Goal: Task Accomplishment & Management: Manage account settings

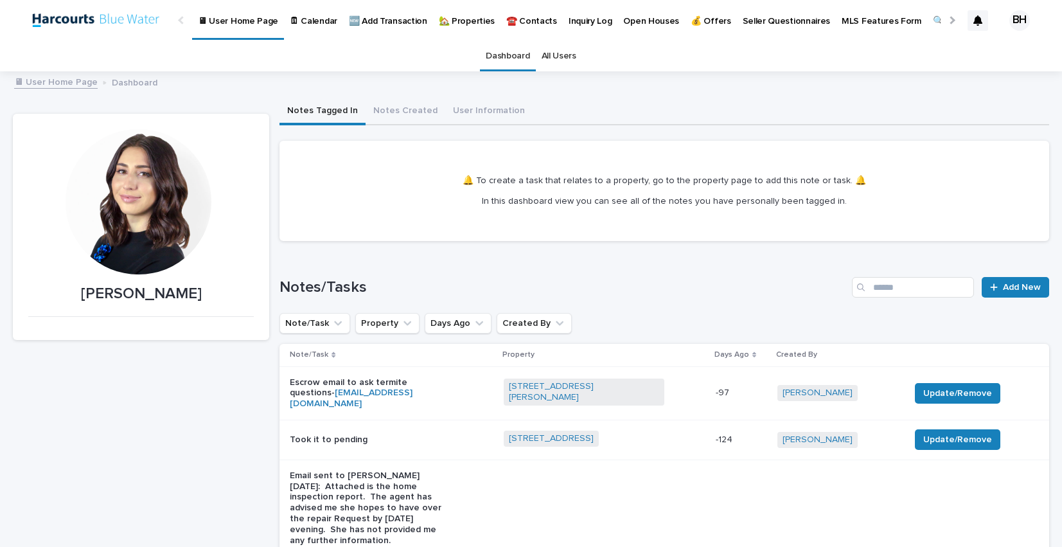
click at [450, 12] on p "🏡 Properties" at bounding box center [467, 13] width 56 height 27
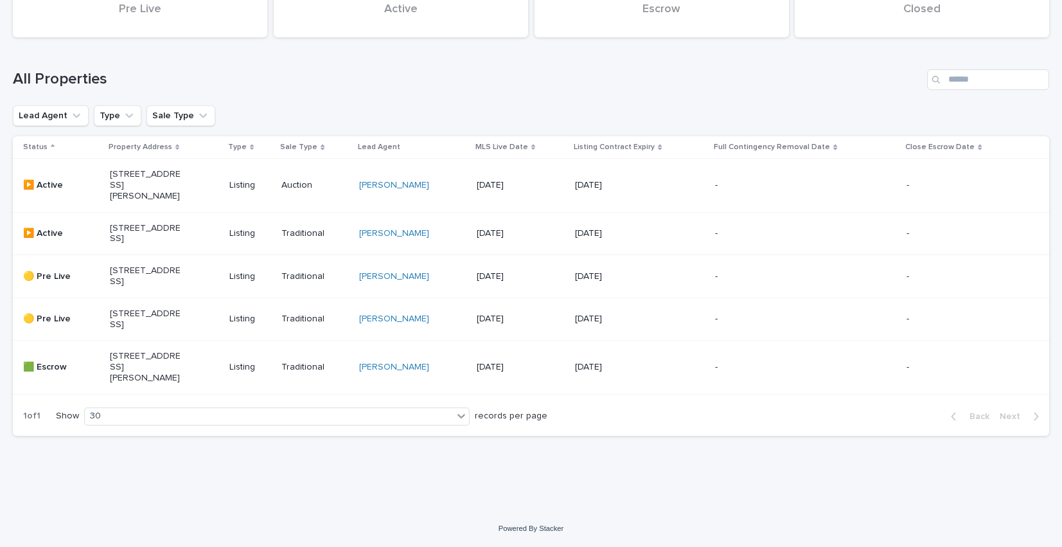
scroll to position [154, 0]
click at [145, 175] on p "[STREET_ADDRESS][PERSON_NAME]" at bounding box center [145, 185] width 71 height 32
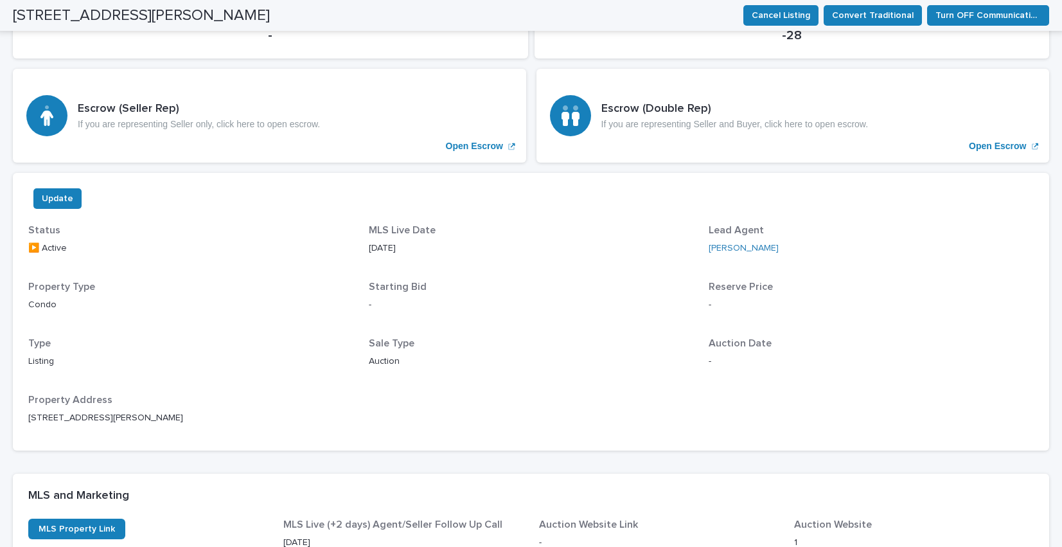
scroll to position [955, 0]
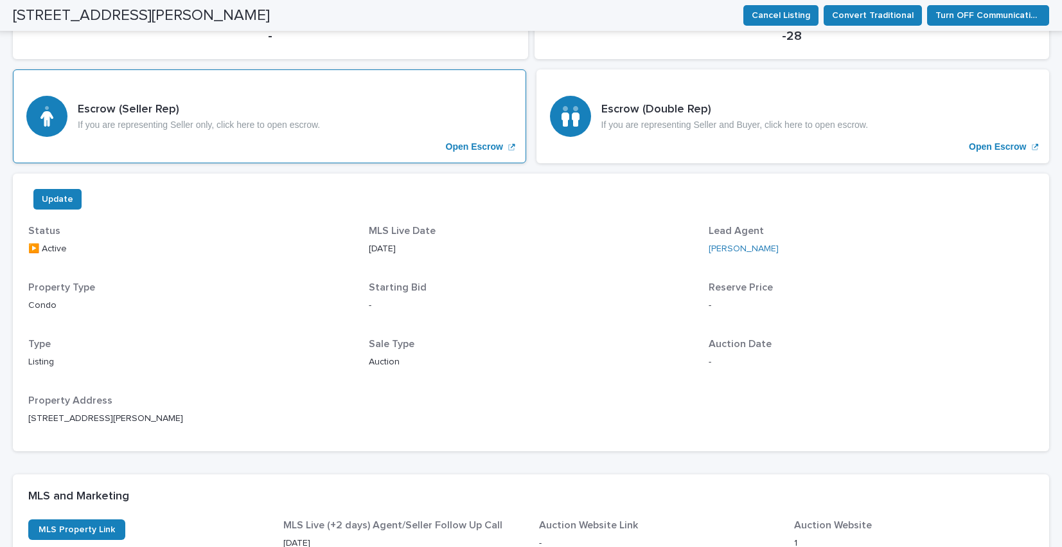
click at [280, 120] on p "If you are representing Seller only, click here to open escrow." at bounding box center [199, 125] width 242 height 11
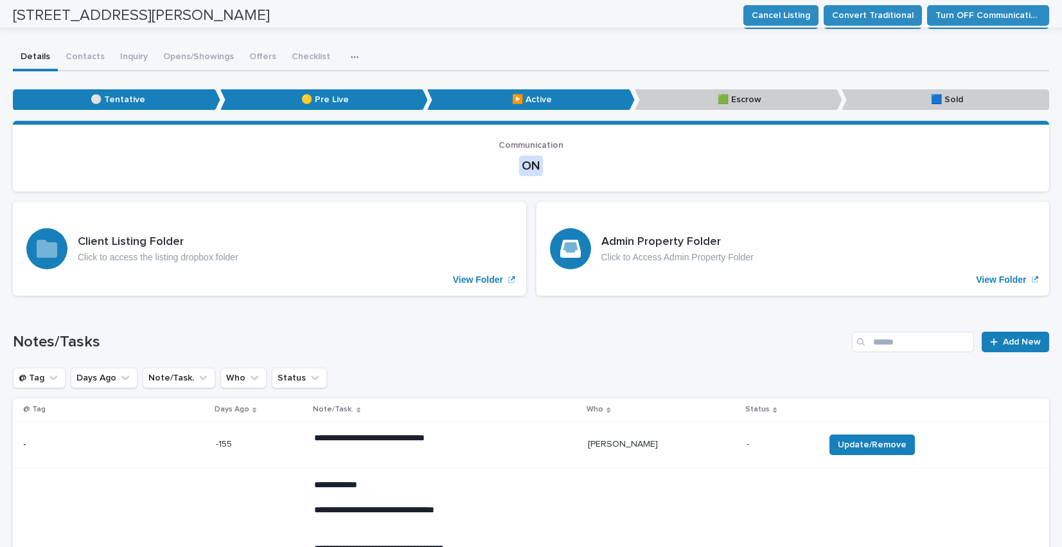
scroll to position [8, 0]
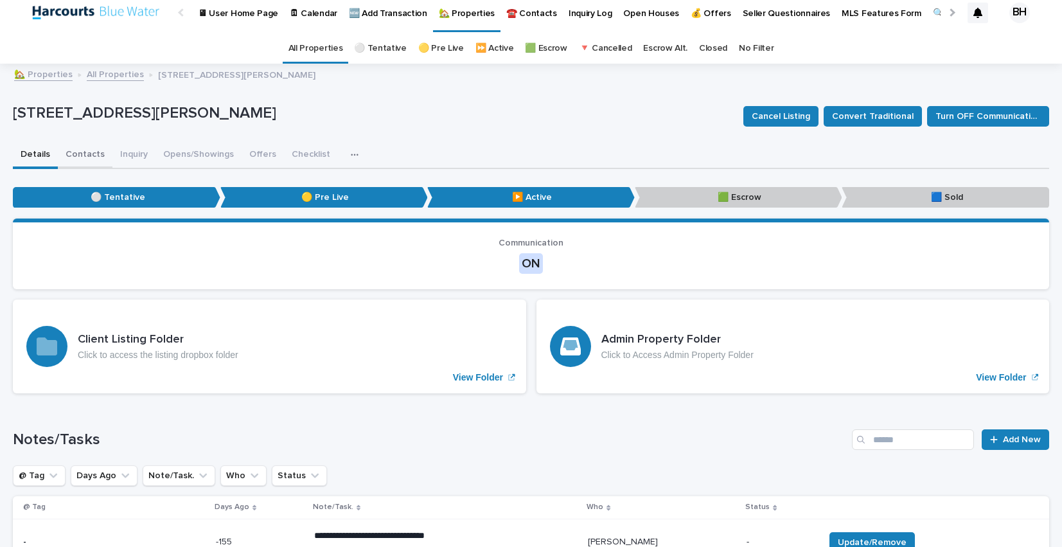
click at [87, 158] on button "Contacts" at bounding box center [85, 155] width 55 height 27
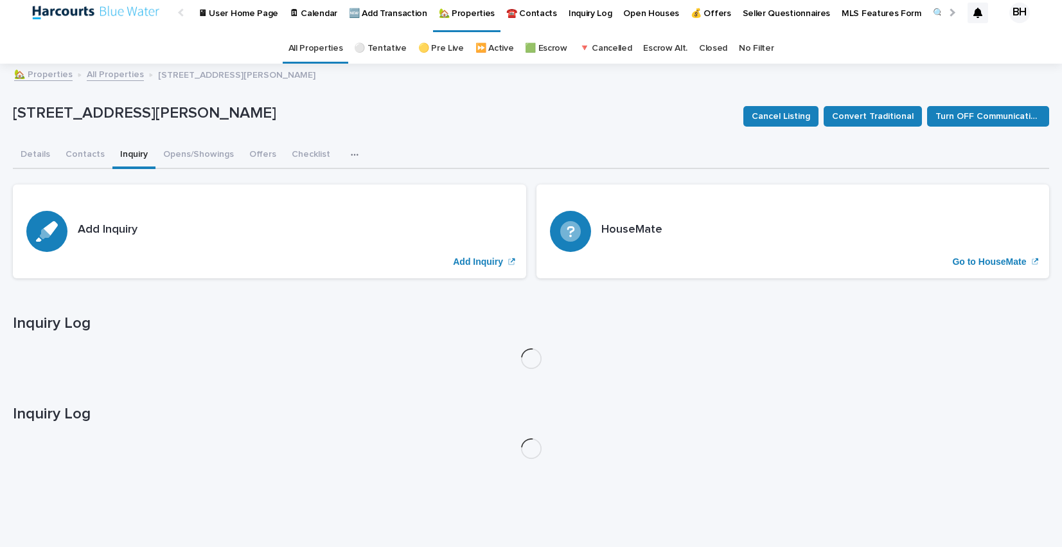
click at [129, 151] on button "Inquiry" at bounding box center [133, 155] width 43 height 27
click at [71, 157] on button "Contacts" at bounding box center [85, 155] width 55 height 27
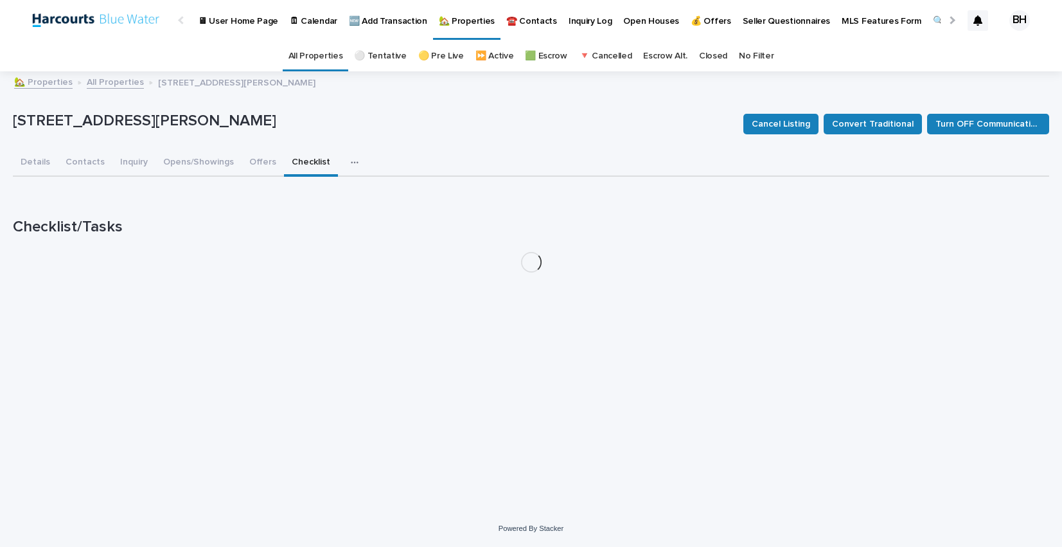
click at [321, 165] on button "Checklist" at bounding box center [311, 163] width 54 height 27
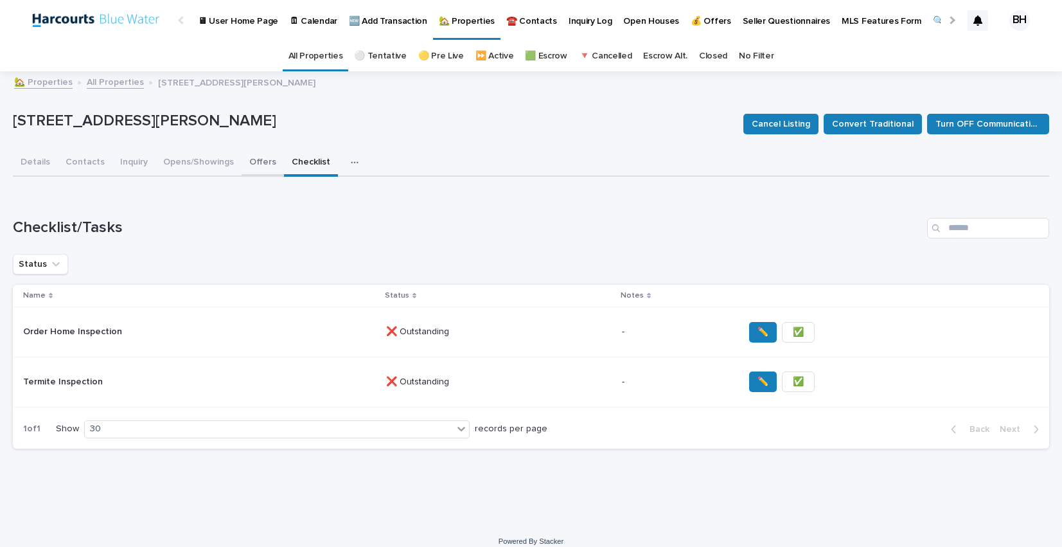
click at [242, 173] on button "Offers" at bounding box center [263, 163] width 42 height 27
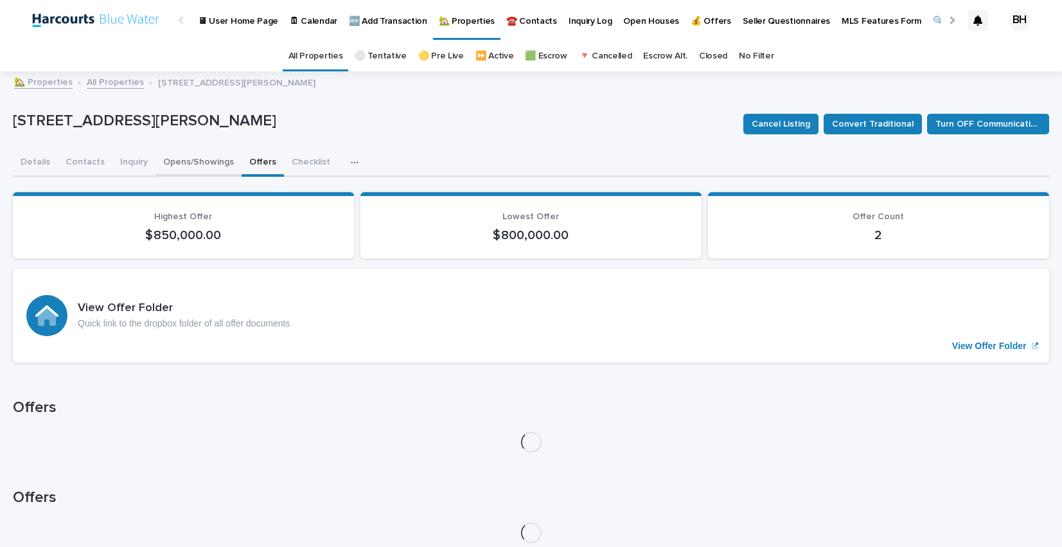
click at [199, 171] on button "Opens/Showings" at bounding box center [199, 163] width 86 height 27
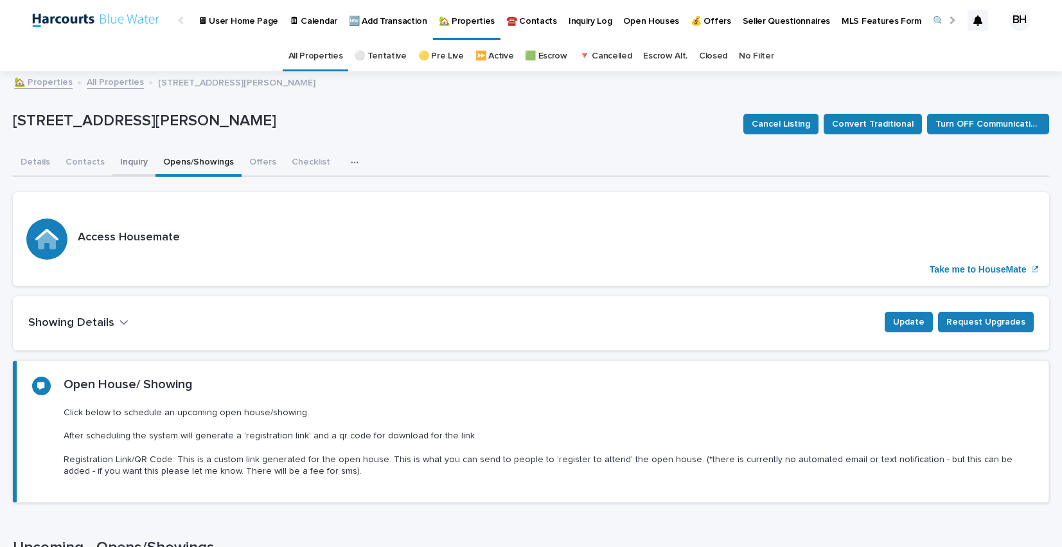
click at [118, 163] on button "Inquiry" at bounding box center [133, 163] width 43 height 27
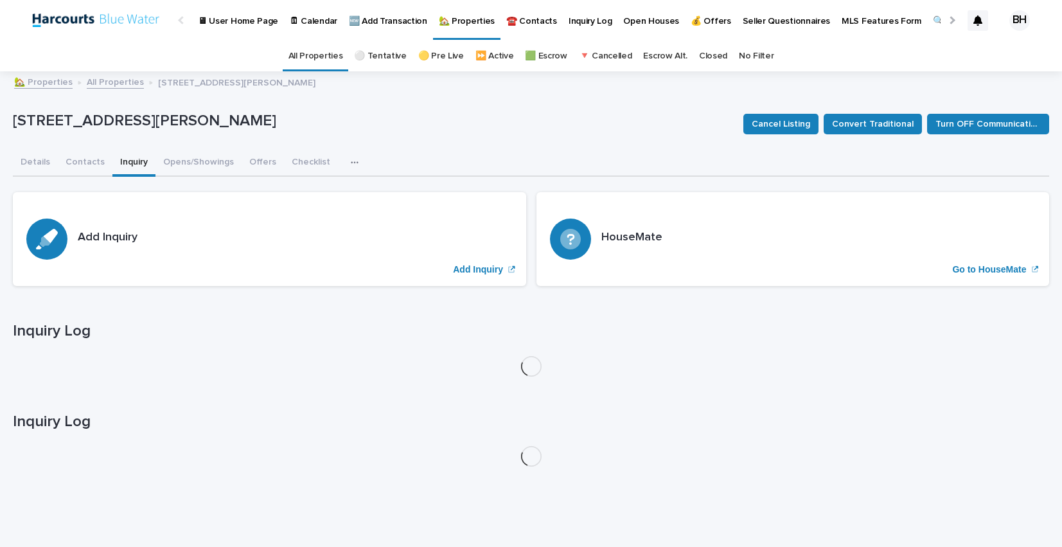
click at [343, 154] on button "button" at bounding box center [357, 163] width 28 height 26
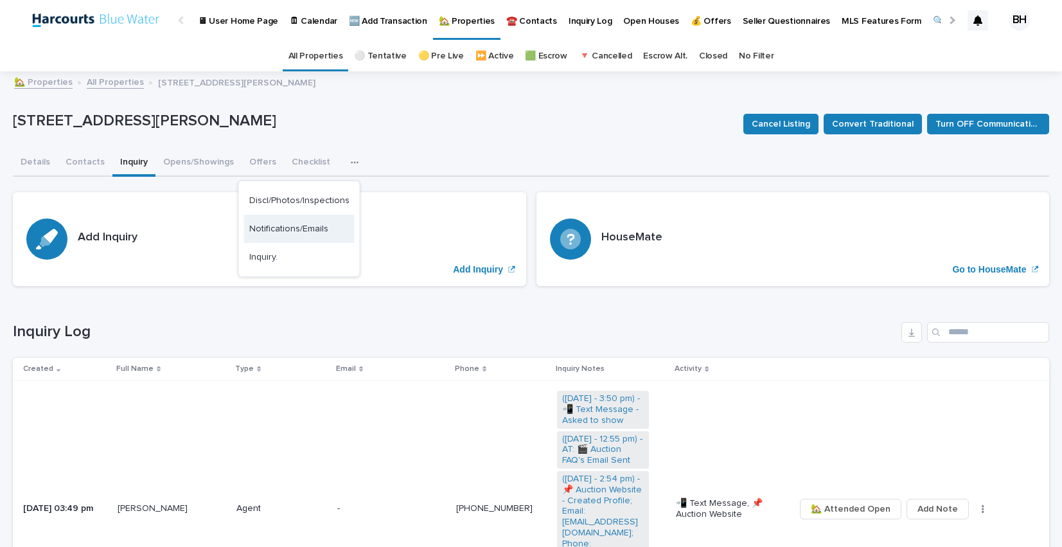
click at [326, 216] on button "Notifications/Emails" at bounding box center [299, 229] width 111 height 28
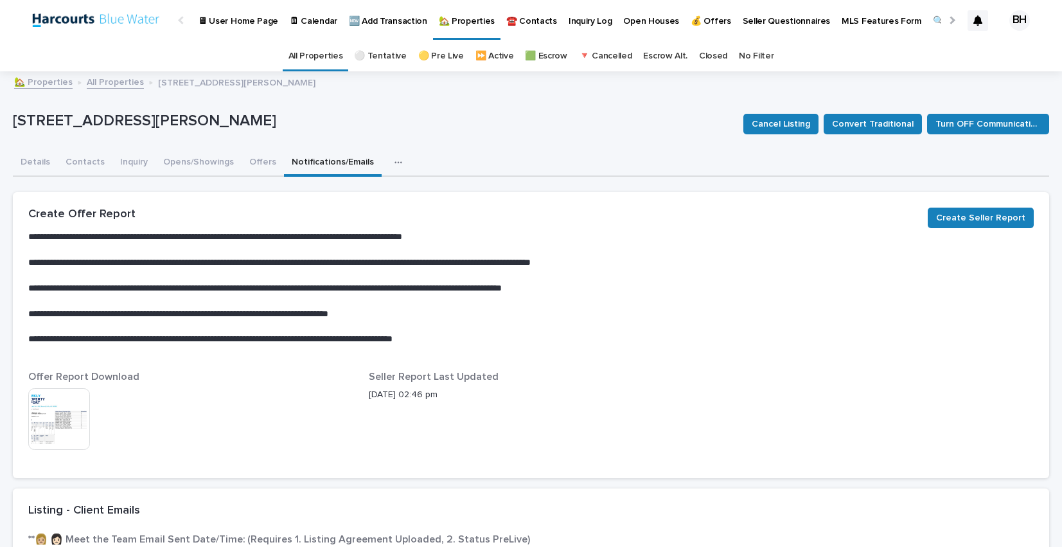
click at [387, 159] on button "button" at bounding box center [401, 163] width 28 height 26
click at [371, 236] on span "Discl/Photos/Inspections" at bounding box center [342, 229] width 100 height 18
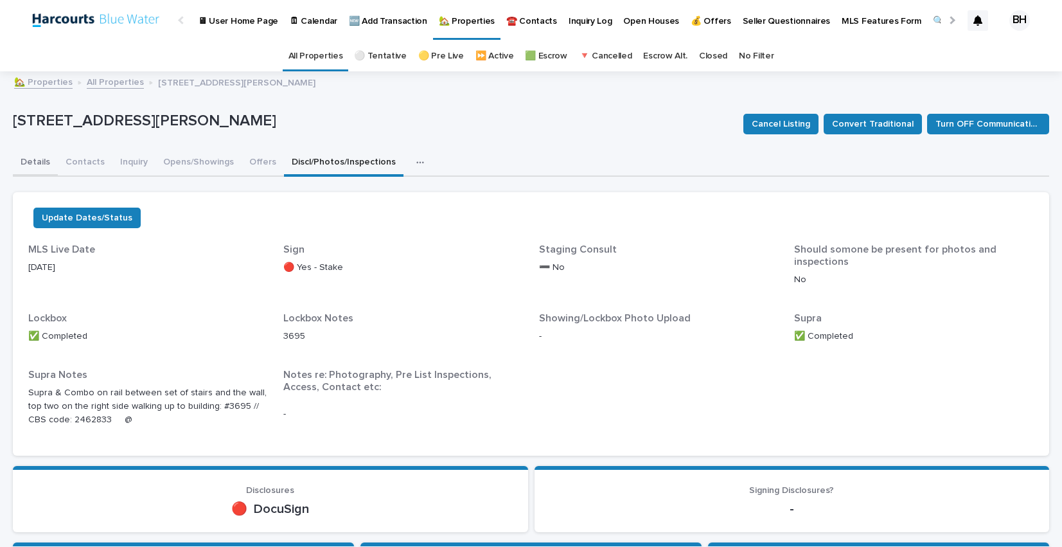
click at [35, 163] on button "Details" at bounding box center [35, 163] width 45 height 27
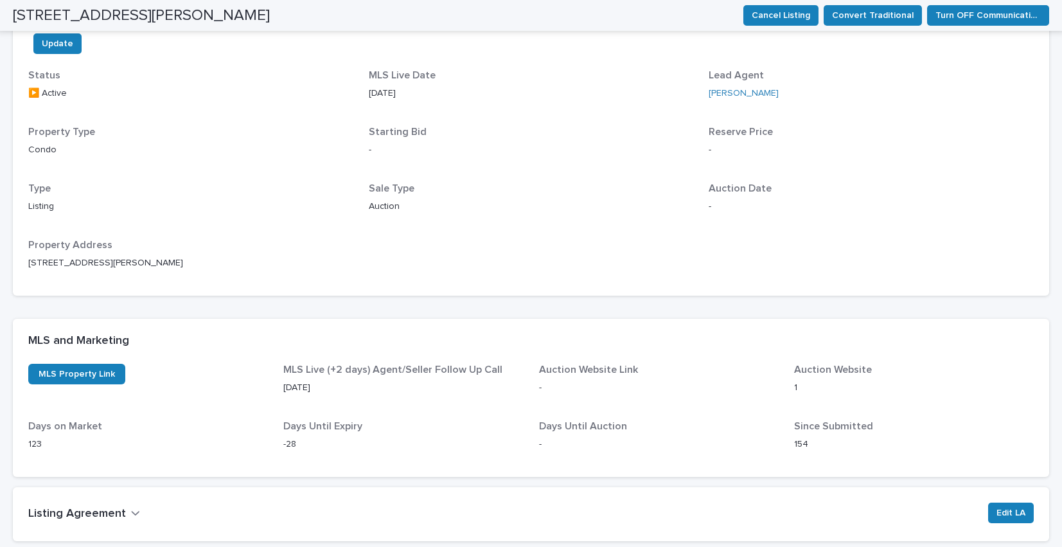
scroll to position [1216, 0]
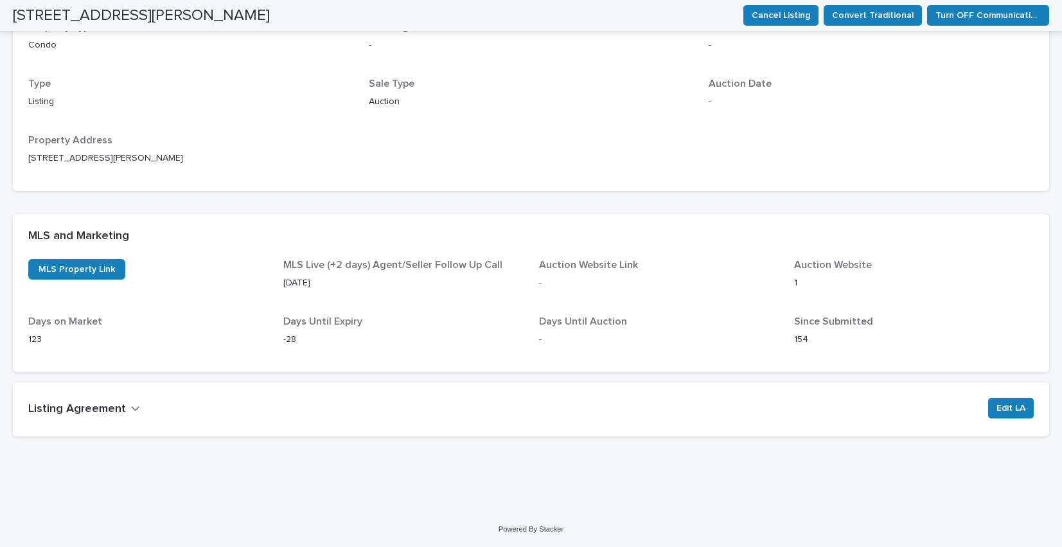
click at [103, 404] on h2 "Listing Agreement" at bounding box center [77, 409] width 98 height 14
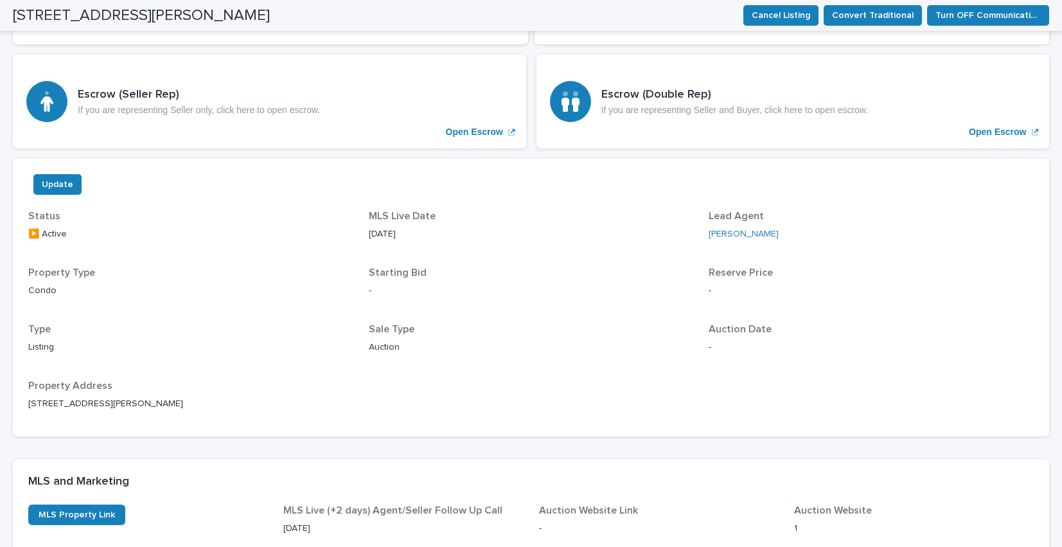
scroll to position [740, 0]
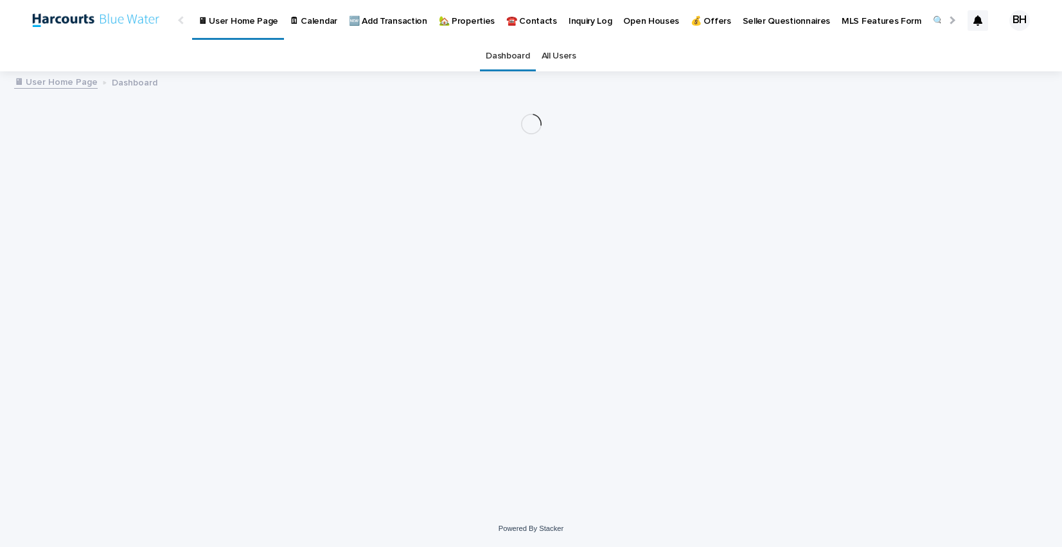
click at [454, 20] on p "🏡 Properties" at bounding box center [467, 13] width 56 height 27
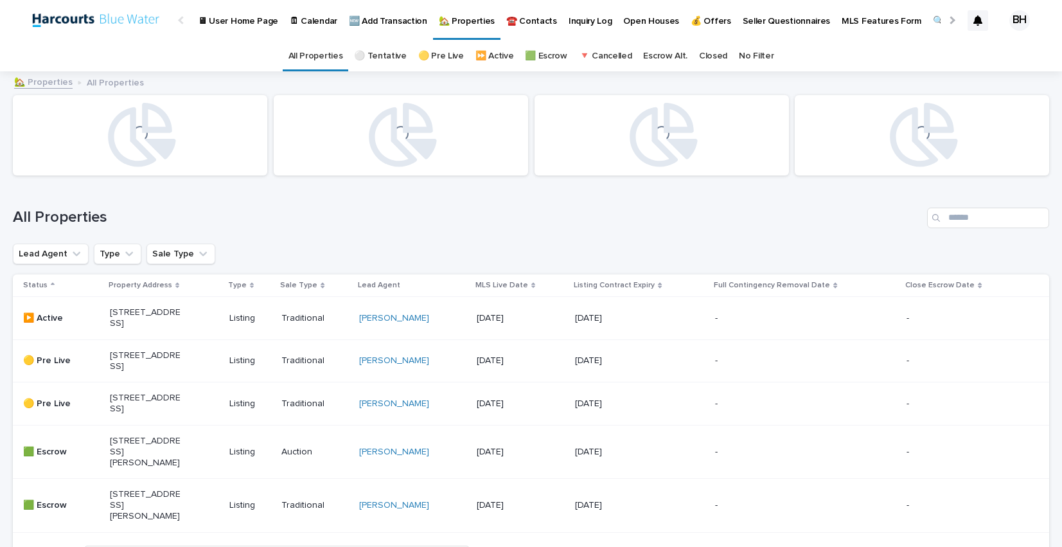
scroll to position [171, 0]
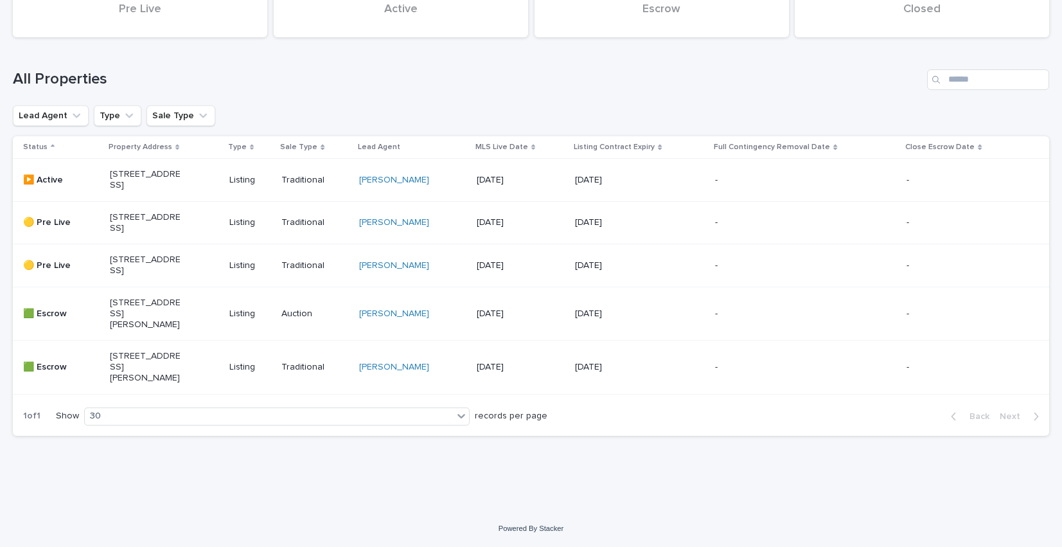
click at [143, 367] on p "[STREET_ADDRESS][PERSON_NAME]" at bounding box center [145, 367] width 71 height 32
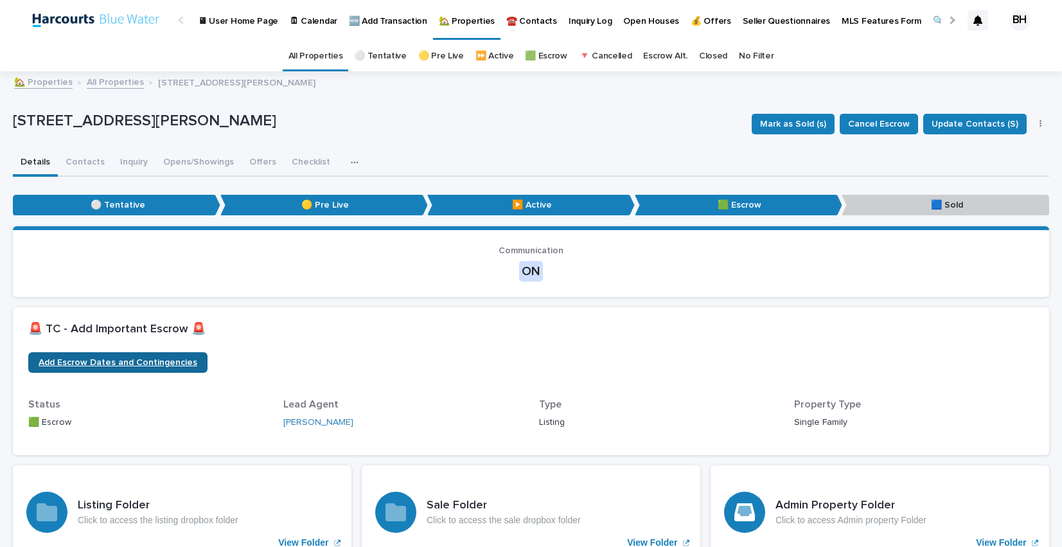
click at [135, 360] on span "Add Escrow Dates and Contingencies" at bounding box center [118, 362] width 159 height 18
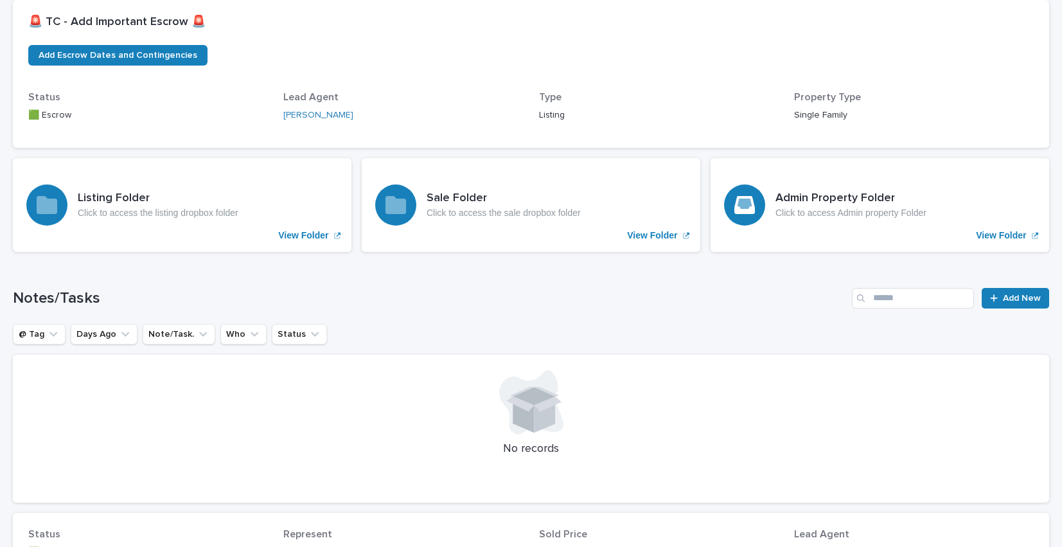
scroll to position [336, 0]
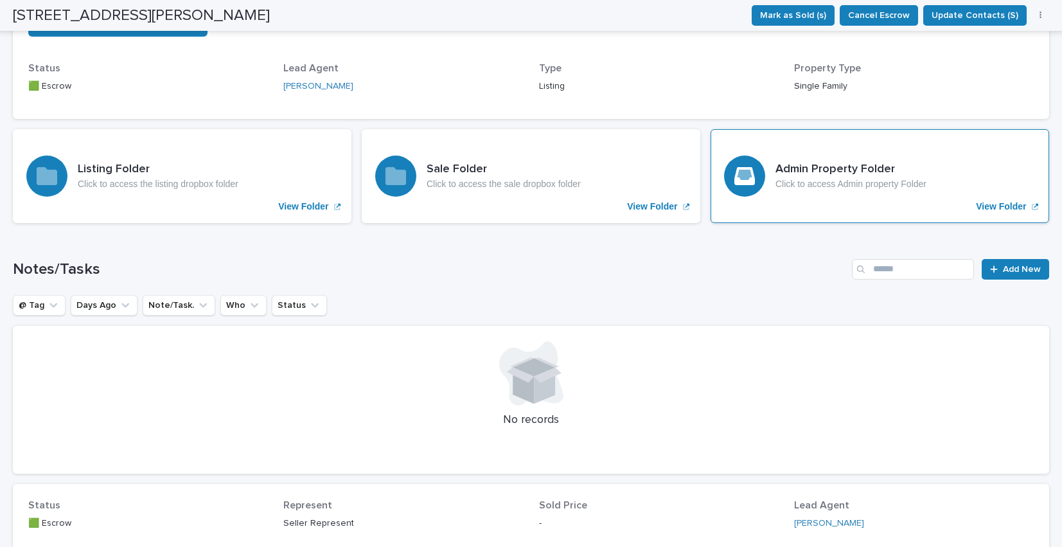
click at [889, 204] on div "Admin Property Folder Click to access Admin property Folder View Folder" at bounding box center [880, 176] width 339 height 94
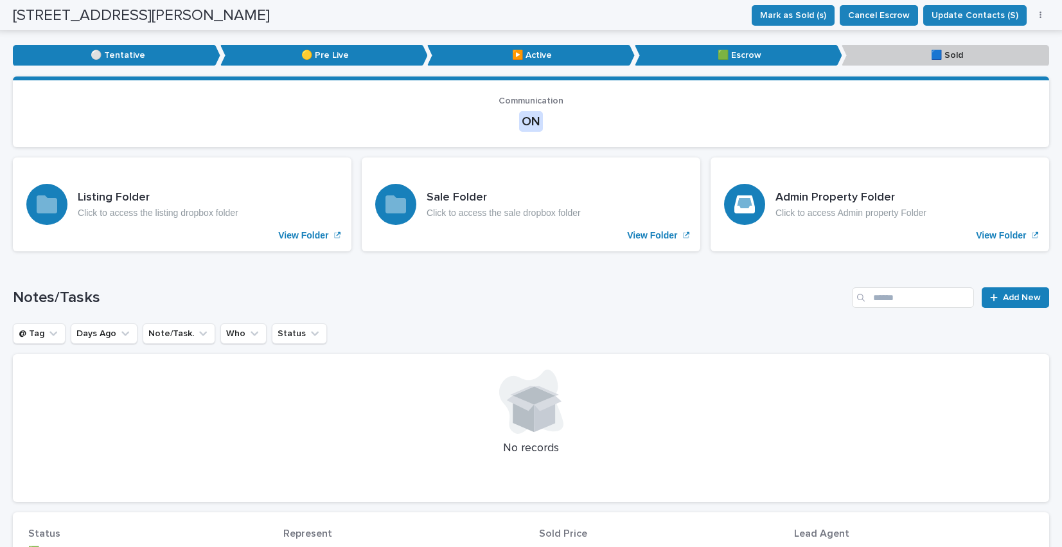
scroll to position [0, 0]
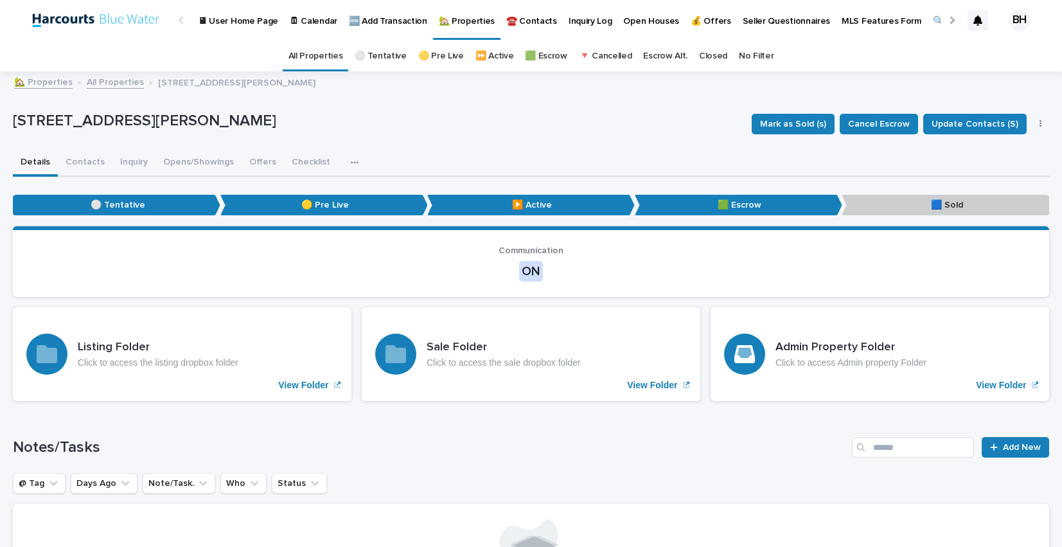
click at [108, 84] on link "All Properties" at bounding box center [115, 81] width 57 height 15
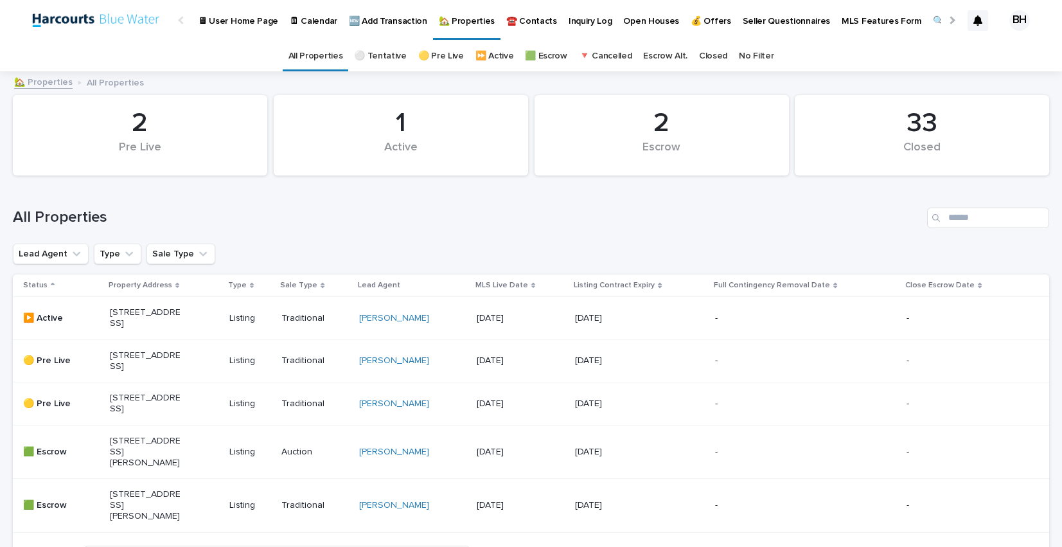
click at [504, 163] on div "Active" at bounding box center [401, 154] width 211 height 27
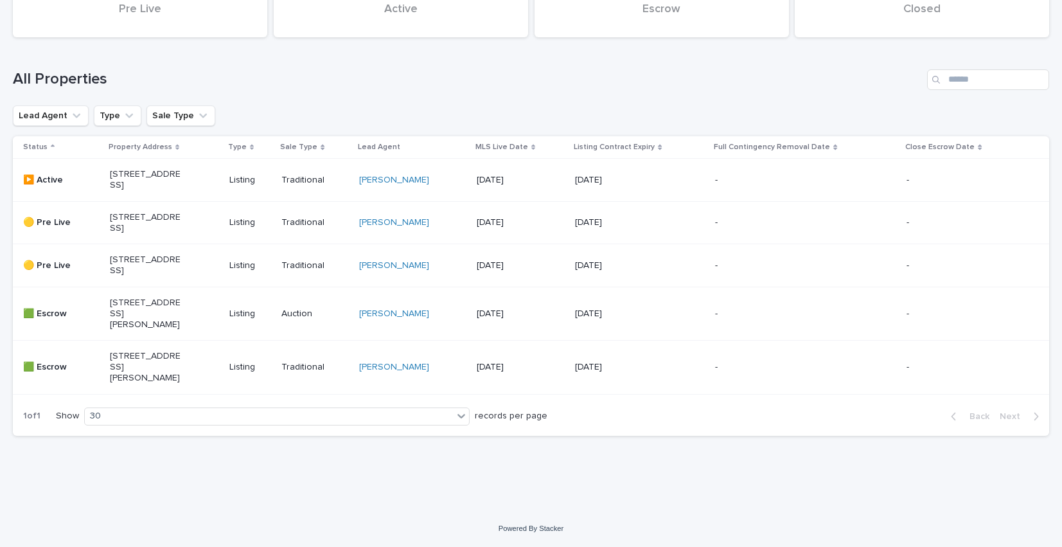
click at [147, 330] on p "[STREET_ADDRESS][PERSON_NAME]" at bounding box center [145, 314] width 71 height 32
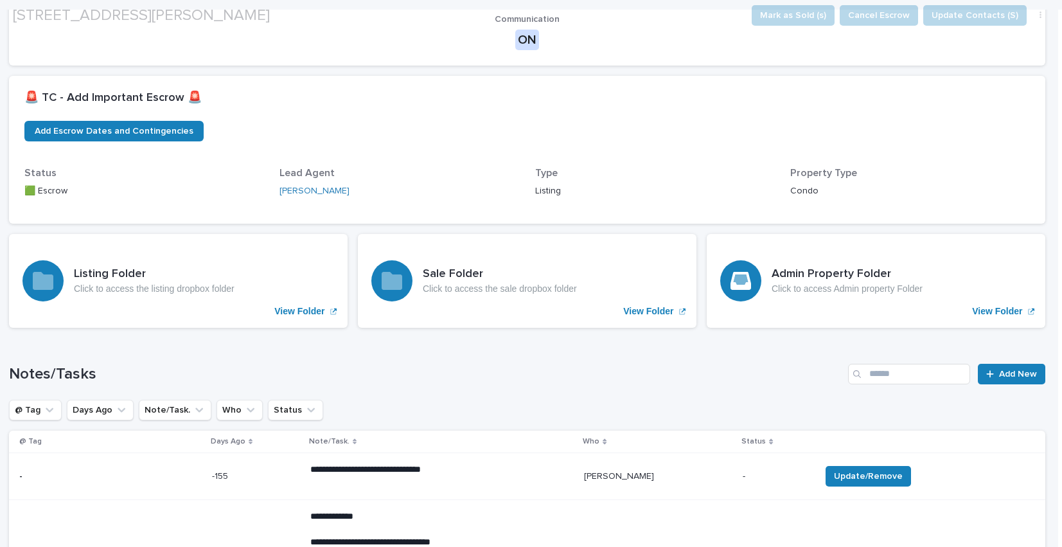
scroll to position [231, 0]
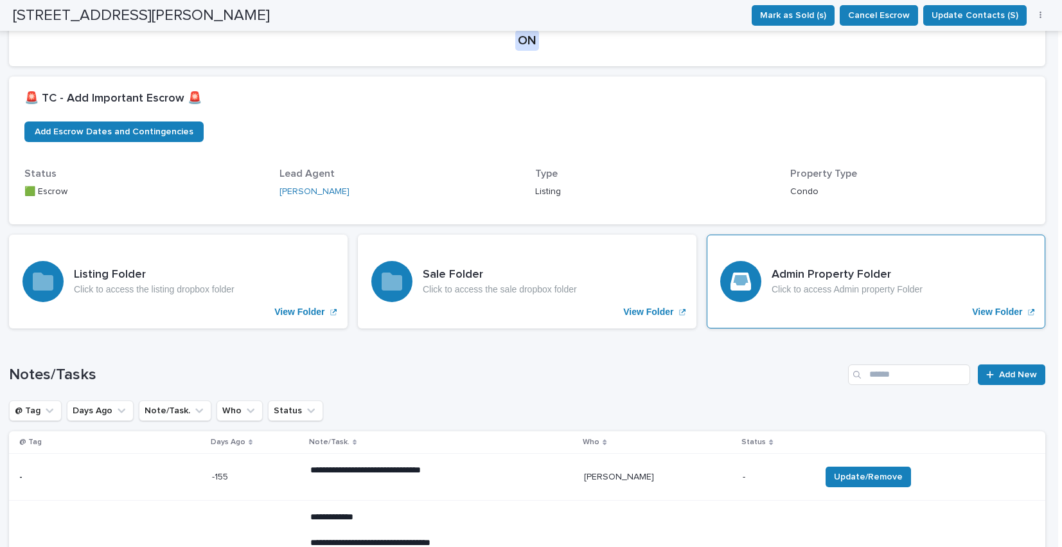
click at [941, 309] on div "Admin Property Folder Click to access Admin property Folder View Folder" at bounding box center [876, 282] width 339 height 94
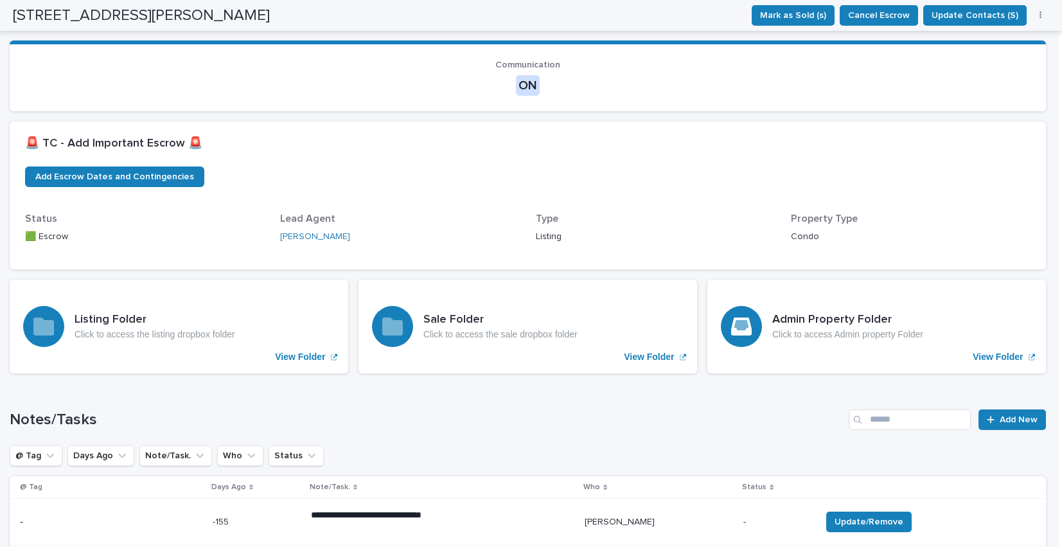
scroll to position [0, 4]
click at [828, 328] on div "Admin Property Folder Click to access Admin property Folder" at bounding box center [847, 326] width 151 height 27
click at [161, 310] on div "Listing Folder Click to access the listing dropbox folder View Folder" at bounding box center [178, 327] width 339 height 94
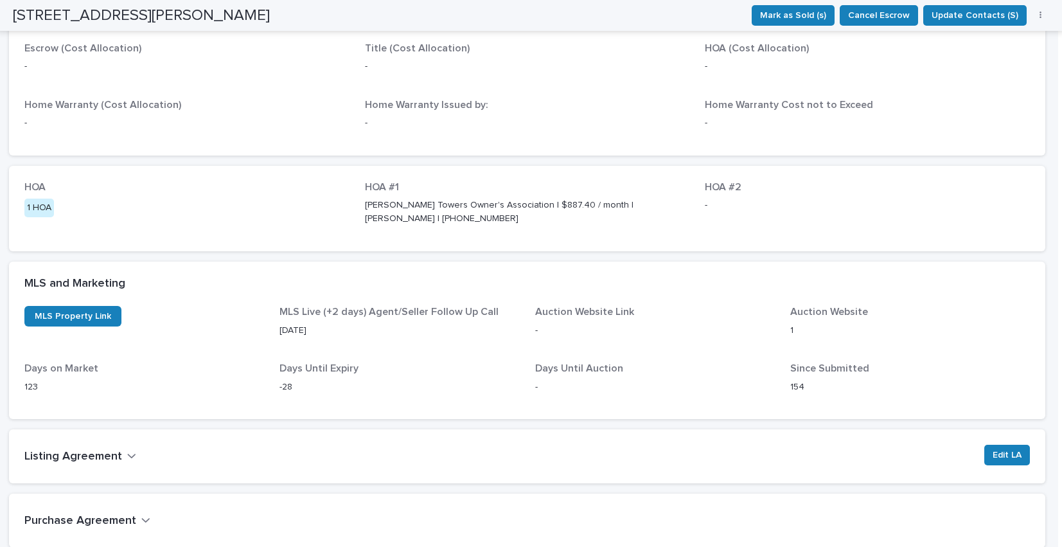
scroll to position [1851, 0]
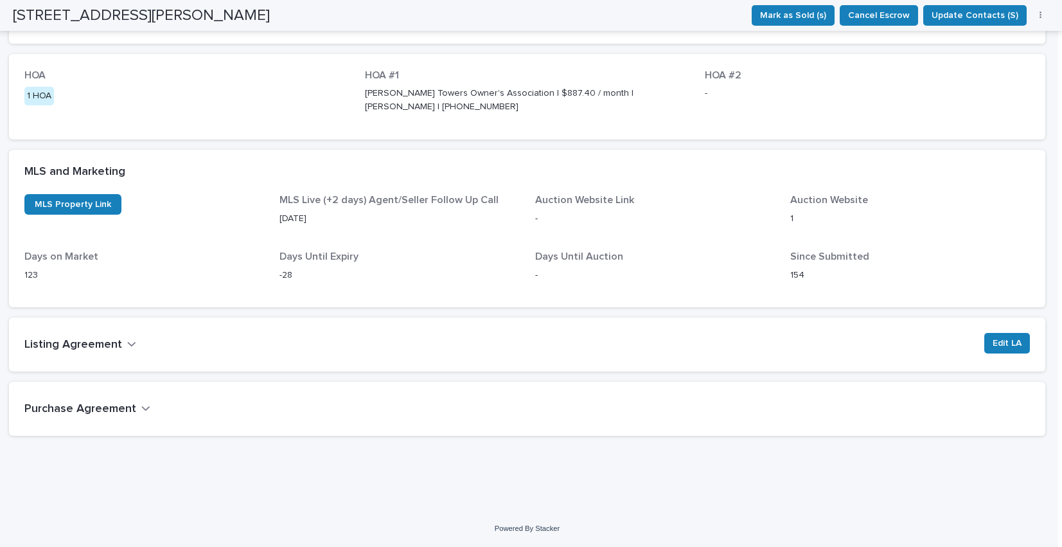
click at [145, 410] on icon "button" at bounding box center [145, 408] width 9 height 12
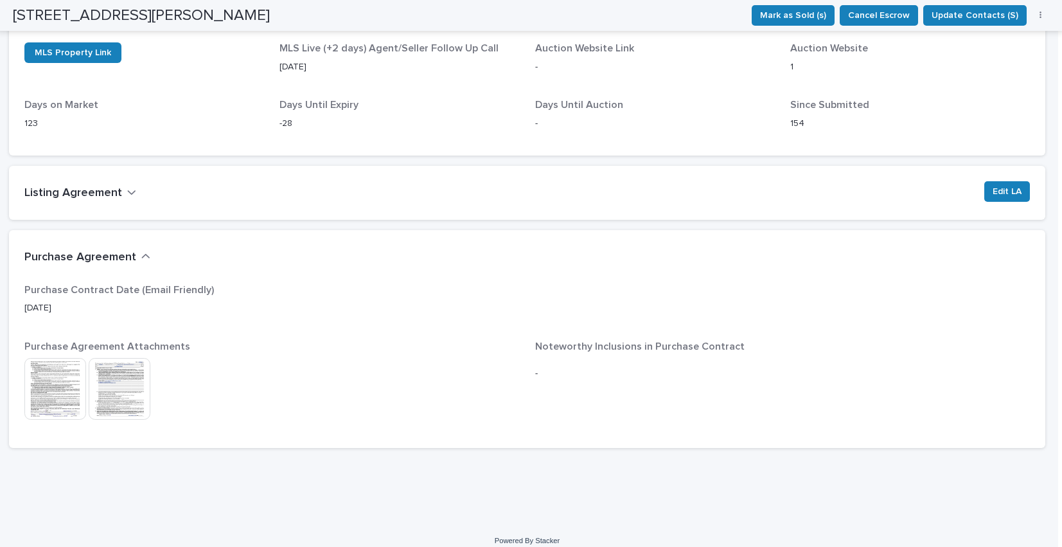
scroll to position [2015, 0]
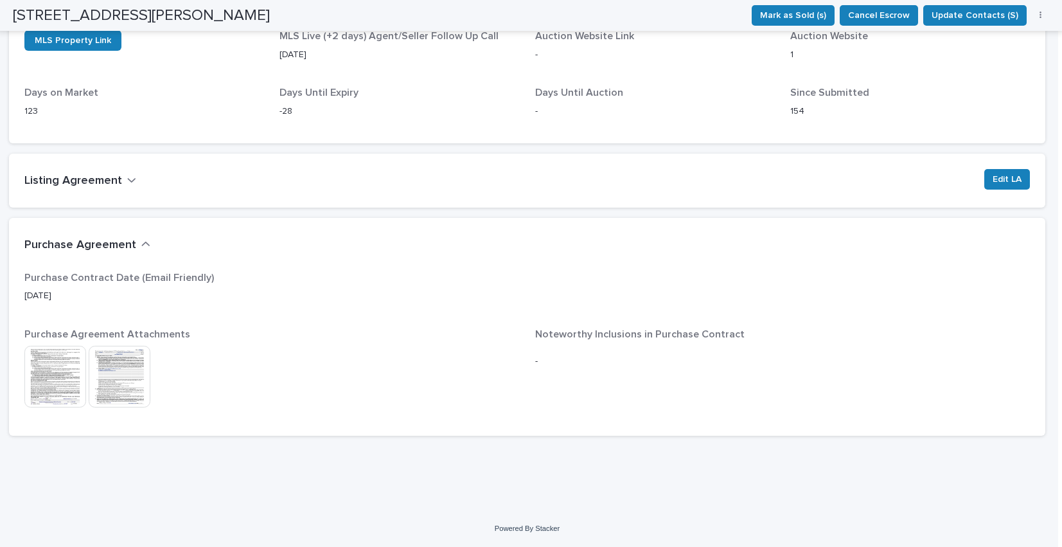
click at [141, 245] on icon "button" at bounding box center [145, 244] width 9 height 12
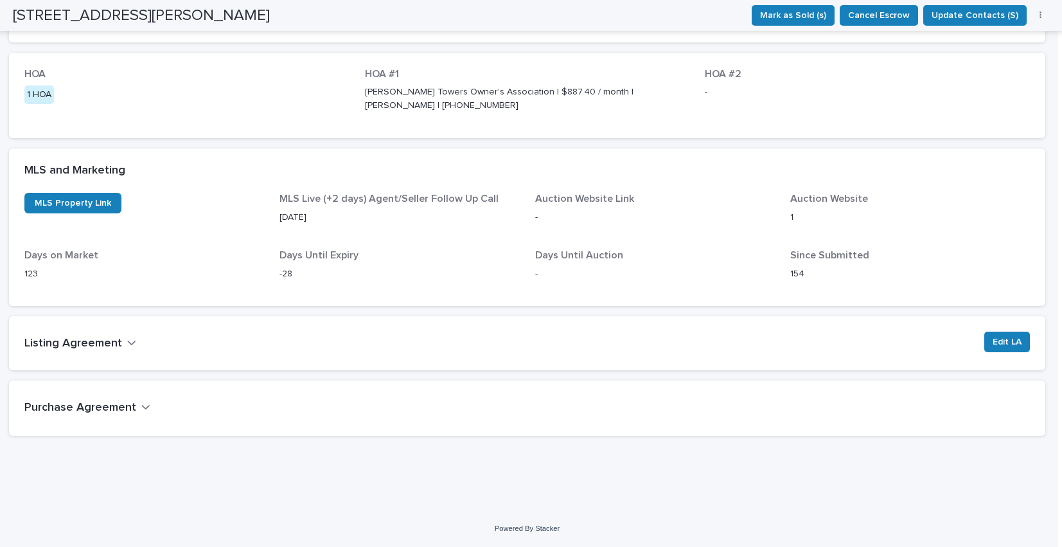
scroll to position [1851, 0]
click at [123, 341] on button "Listing Agreement" at bounding box center [80, 344] width 112 height 23
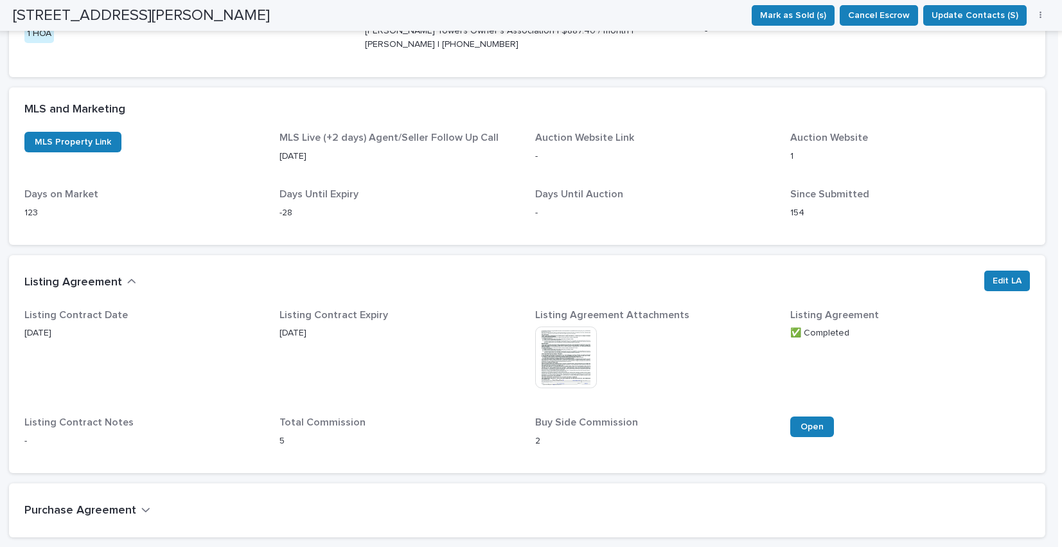
scroll to position [1855, 0]
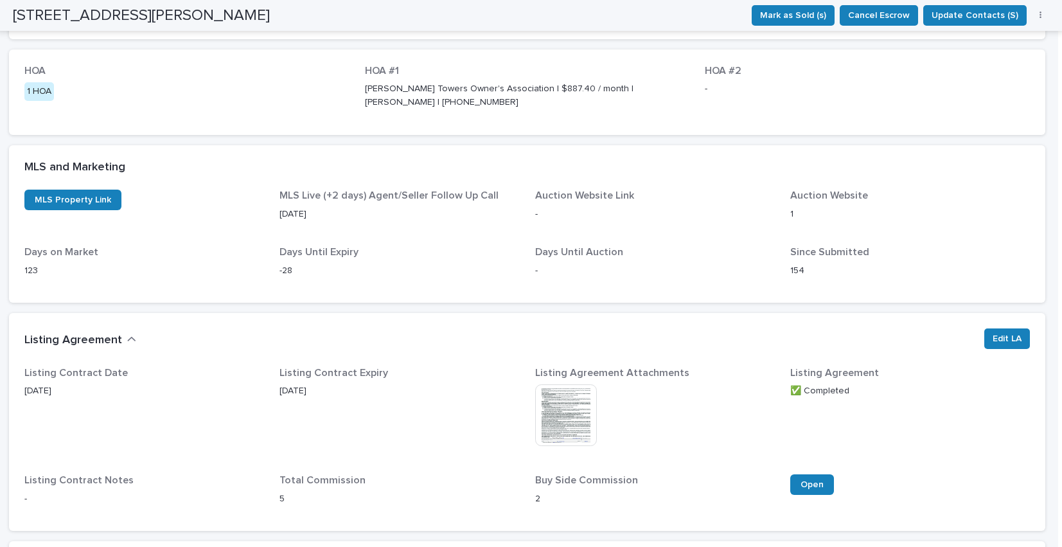
click at [129, 338] on icon "button" at bounding box center [132, 339] width 8 height 4
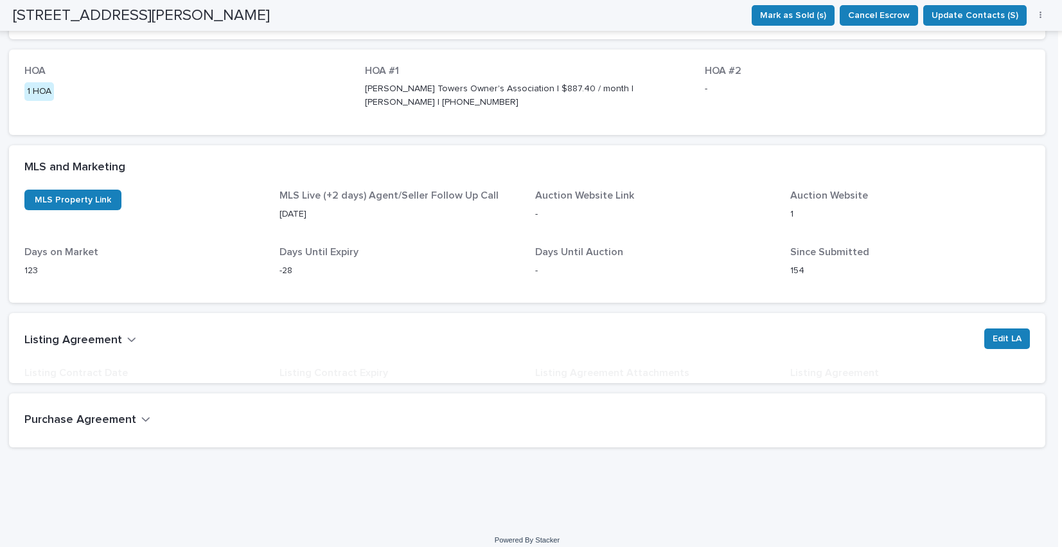
scroll to position [1851, 0]
